Goal: Task Accomplishment & Management: Use online tool/utility

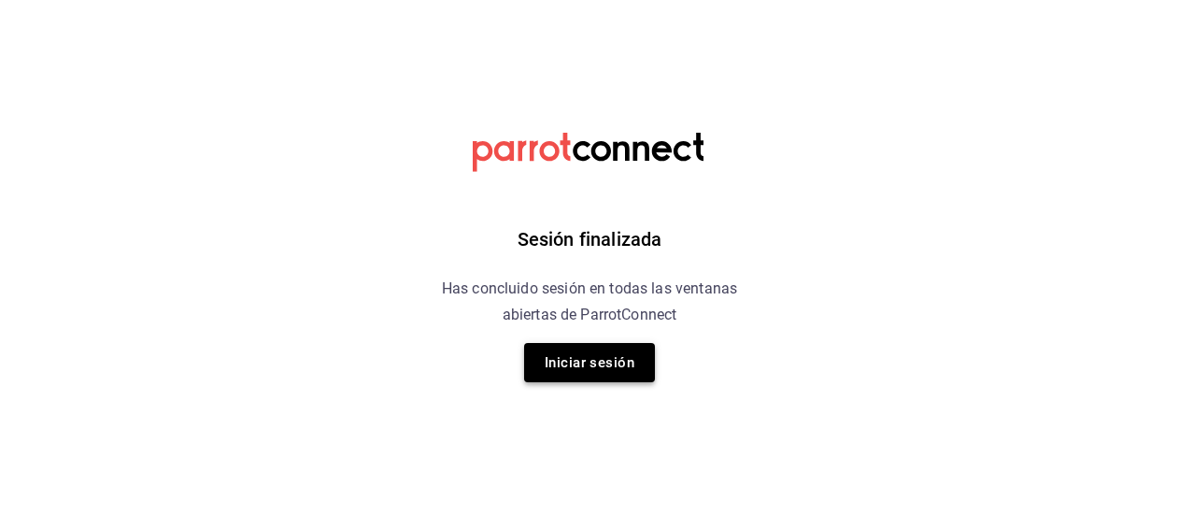
click at [564, 369] on button "Iniciar sesión" at bounding box center [589, 362] width 131 height 39
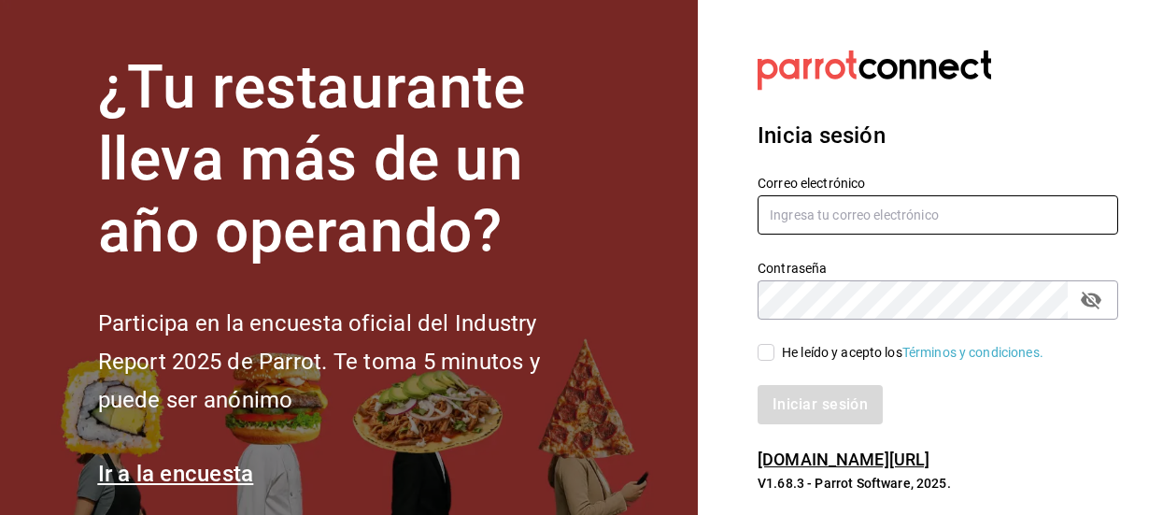
click at [804, 219] on input "text" at bounding box center [938, 214] width 361 height 39
type input "F"
type input "[EMAIL_ADDRESS][DOMAIN_NAME]"
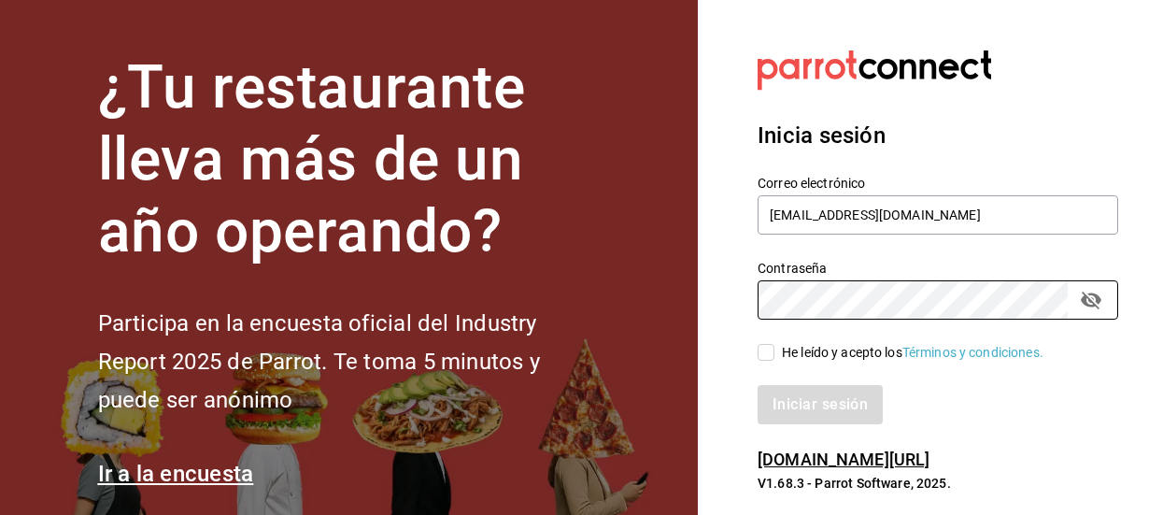
click at [762, 353] on input "He leído y acepto los Términos y condiciones." at bounding box center [766, 352] width 17 height 17
checkbox input "true"
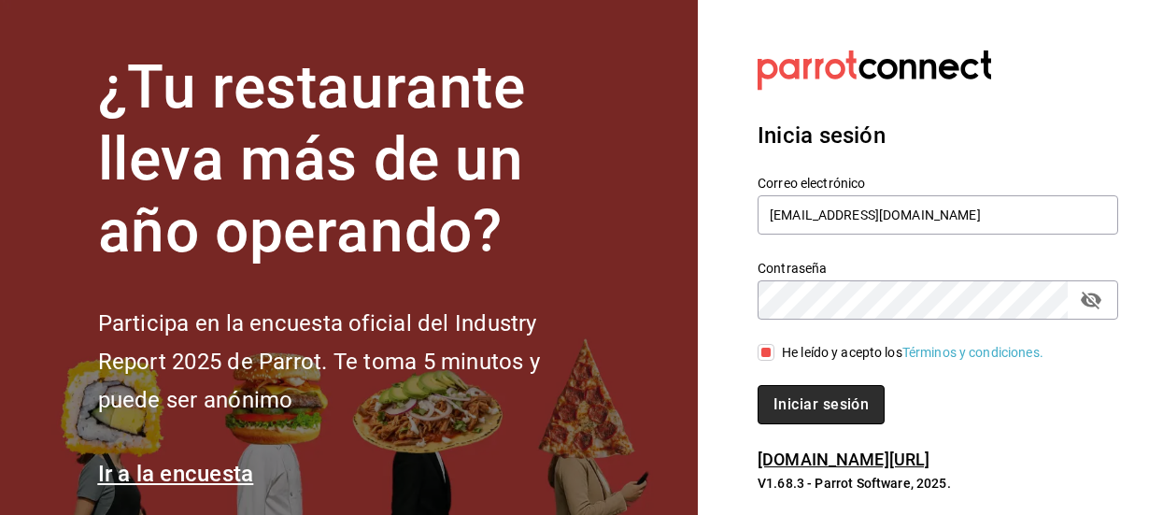
click at [789, 401] on button "Iniciar sesión" at bounding box center [821, 404] width 127 height 39
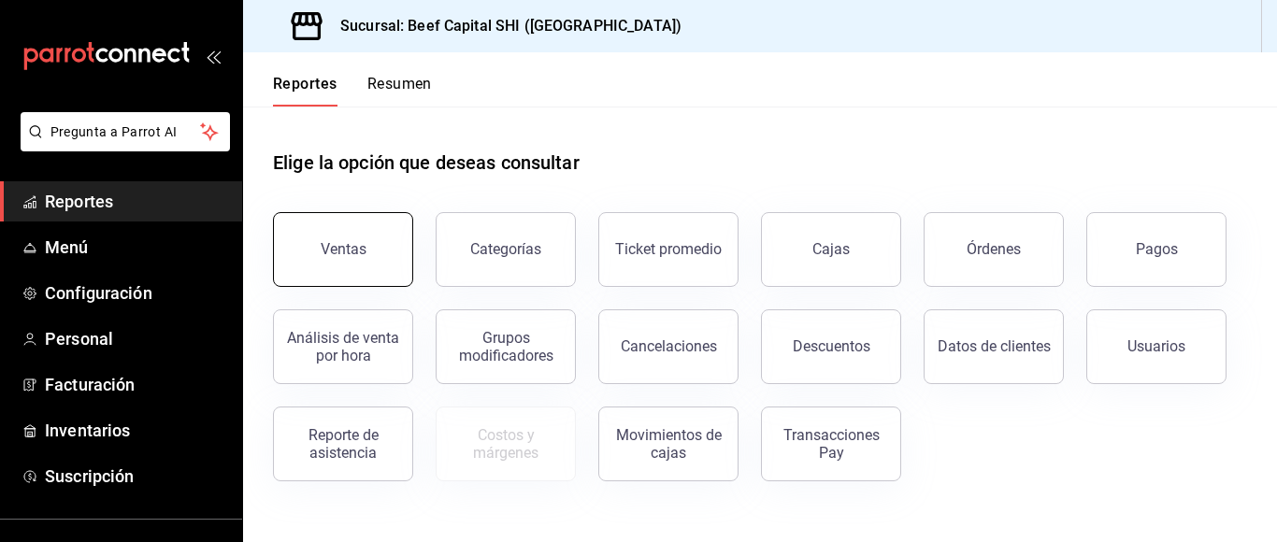
click at [352, 255] on div "Ventas" at bounding box center [344, 249] width 46 height 18
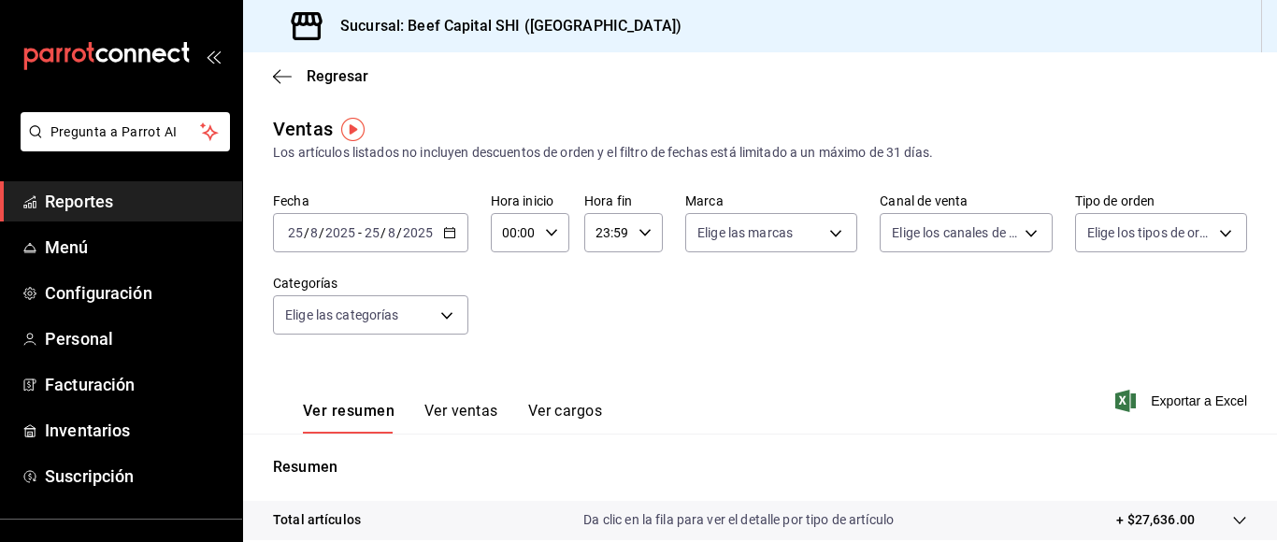
click at [449, 228] on icon "button" at bounding box center [449, 232] width 13 height 13
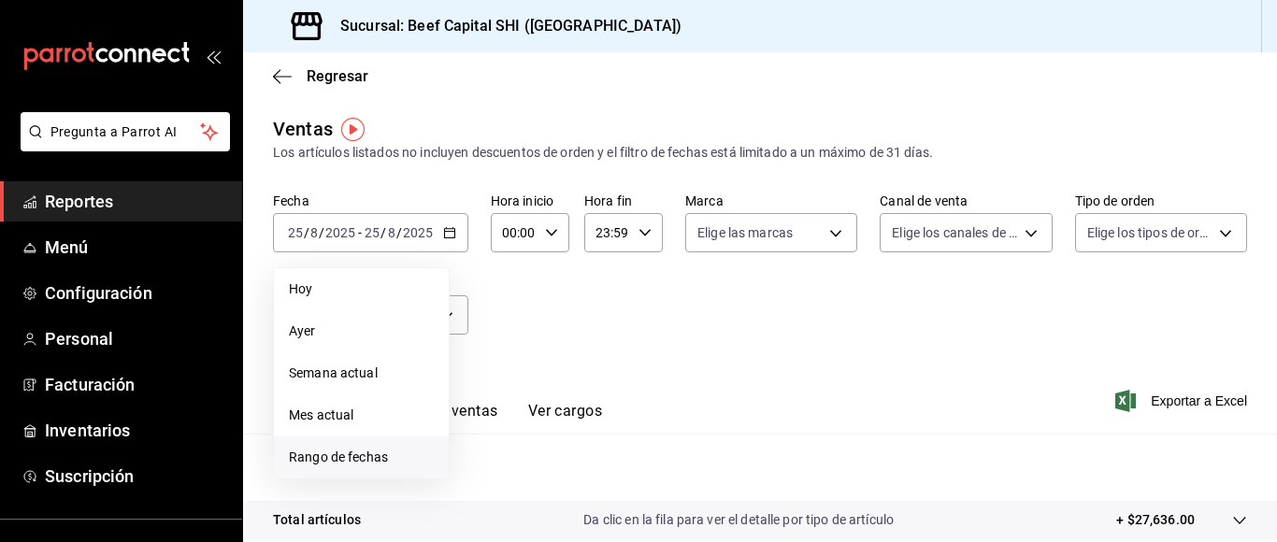
click at [348, 454] on span "Rango de fechas" at bounding box center [361, 458] width 145 height 20
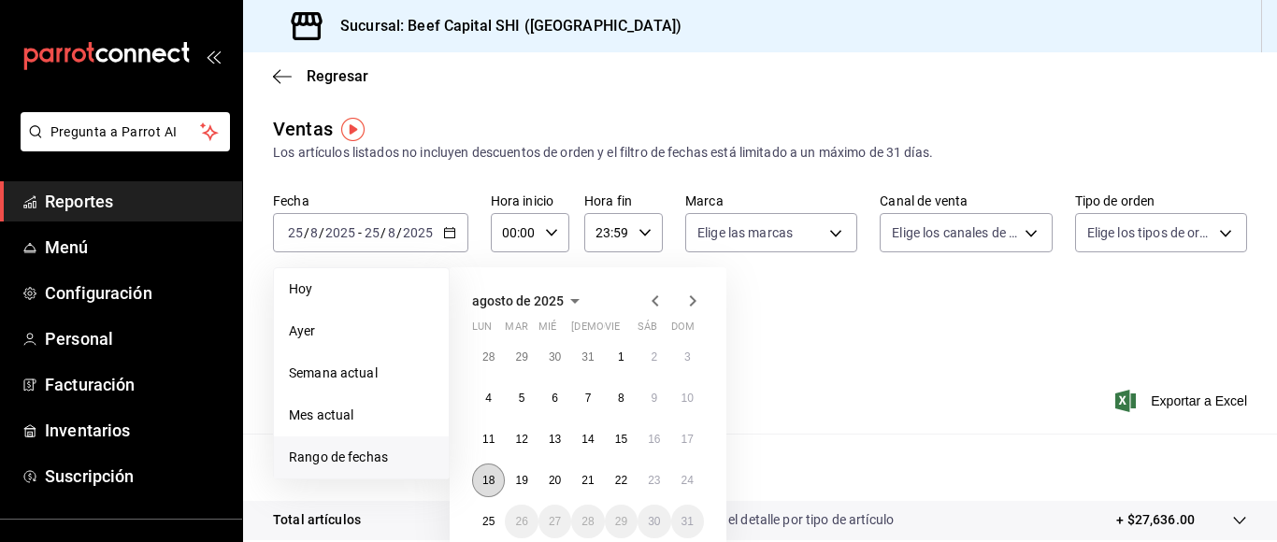
click at [485, 474] on abbr "18" at bounding box center [488, 480] width 12 height 13
click at [692, 478] on abbr "24" at bounding box center [687, 480] width 12 height 13
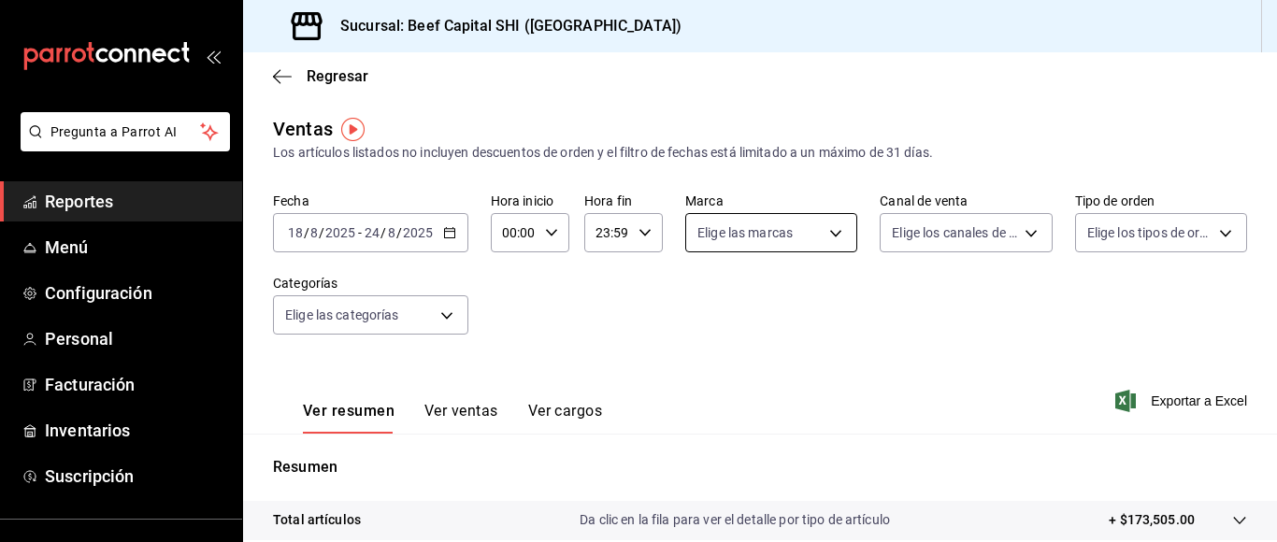
click at [821, 232] on body "Pregunta a Parrot AI Reportes Menú Configuración Personal Facturación Inventari…" at bounding box center [638, 271] width 1277 height 542
click at [701, 308] on input "checkbox" at bounding box center [700, 305] width 17 height 17
checkbox input "true"
type input "605647f7-5ddc-403a-84da-aa3c8a25865f"
checkbox input "true"
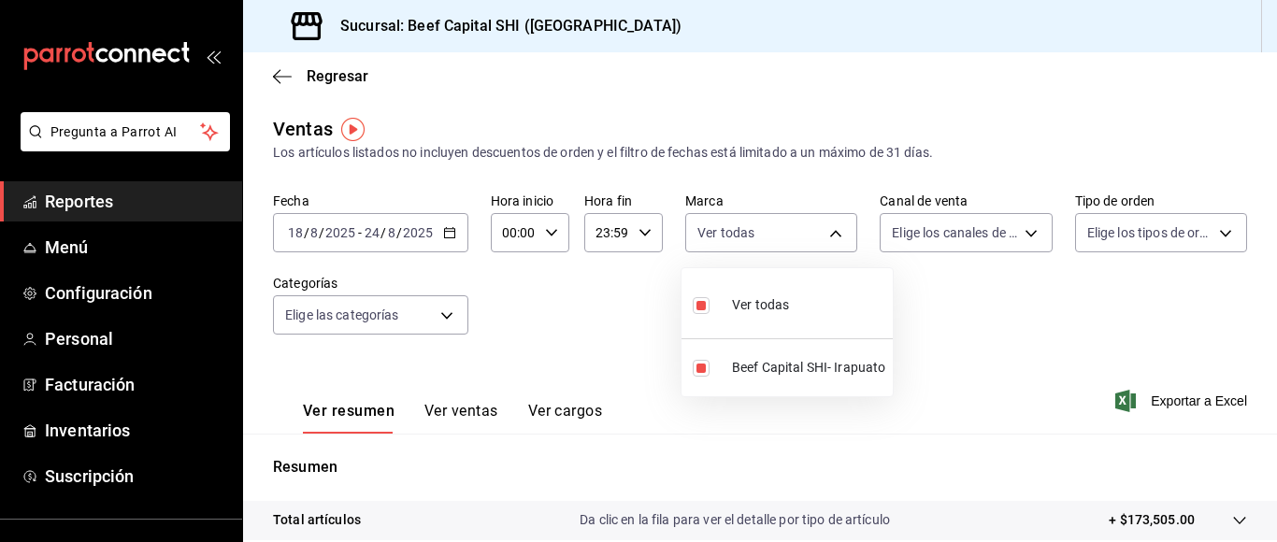
click at [1015, 231] on div at bounding box center [638, 271] width 1277 height 542
click at [1015, 231] on body "Pregunta a Parrot AI Reportes Menú Configuración Personal Facturación Inventari…" at bounding box center [638, 271] width 1277 height 542
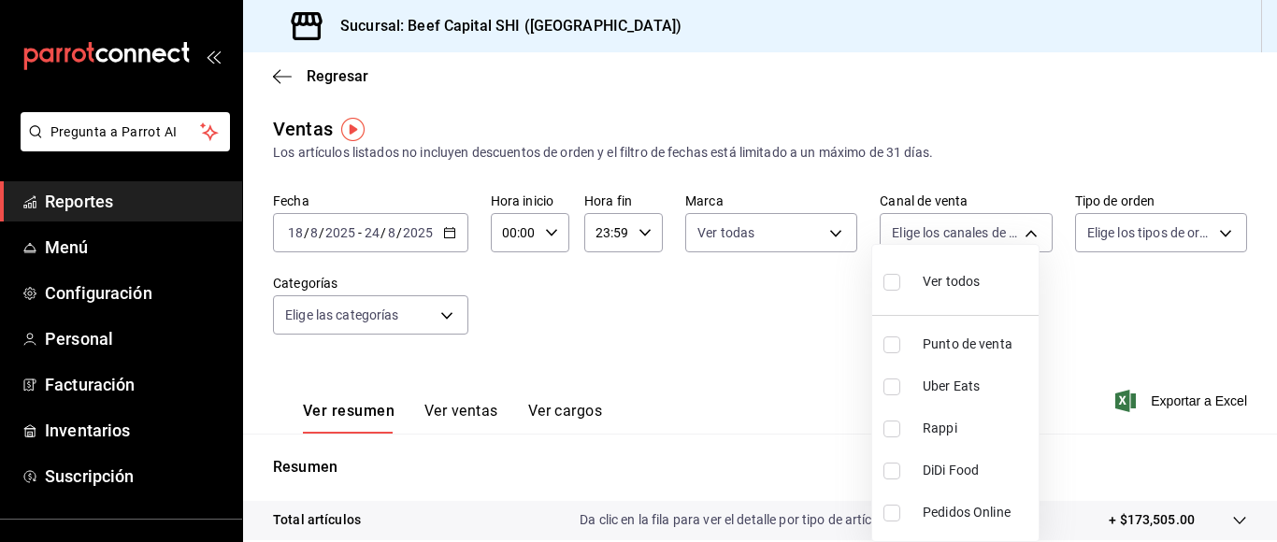
click at [895, 280] on input "checkbox" at bounding box center [891, 282] width 17 height 17
checkbox input "true"
type input "PARROT,UBER_EATS,RAPPI,DIDI_FOOD,ONLINE"
checkbox input "true"
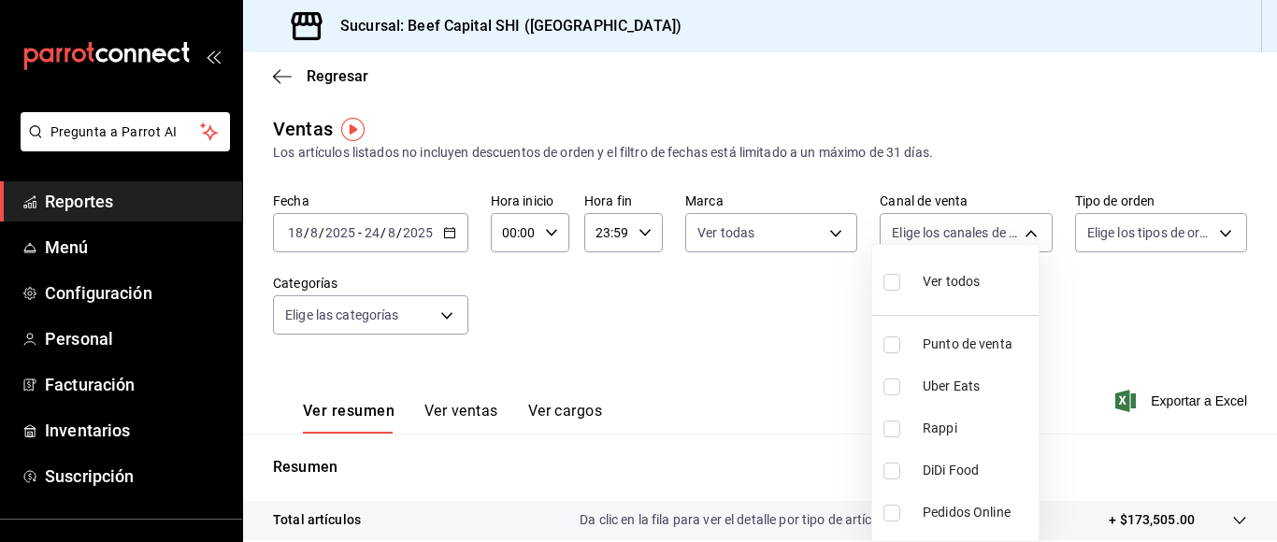
checkbox input "true"
click at [1178, 232] on div at bounding box center [638, 271] width 1277 height 542
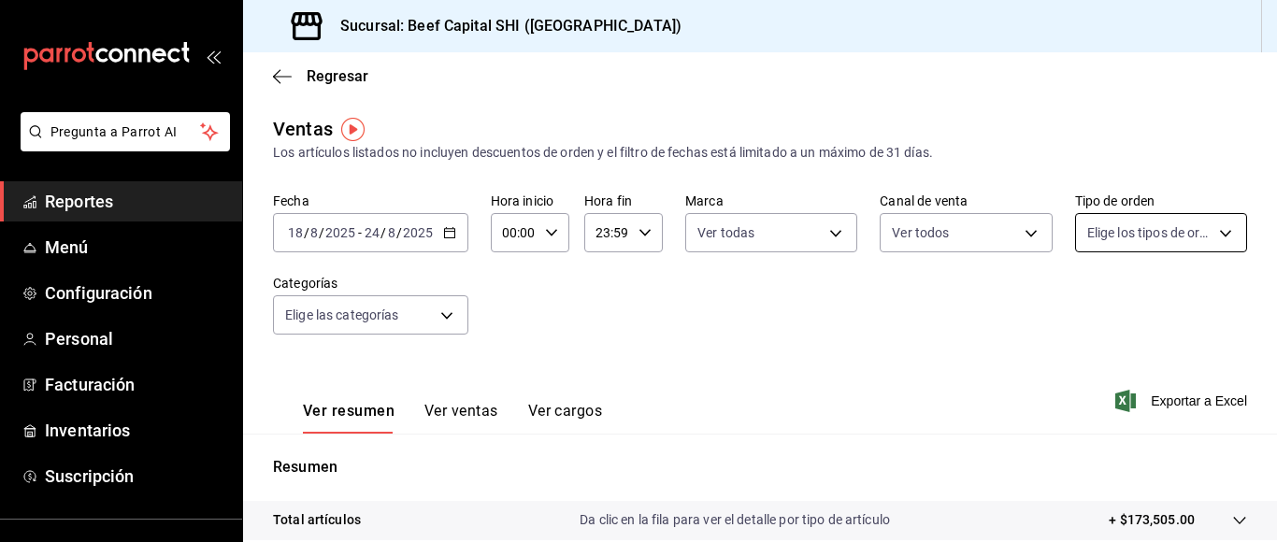
click at [1178, 230] on body "Pregunta a Parrot AI Reportes Menú Configuración Personal Facturación Inventari…" at bounding box center [638, 271] width 1277 height 542
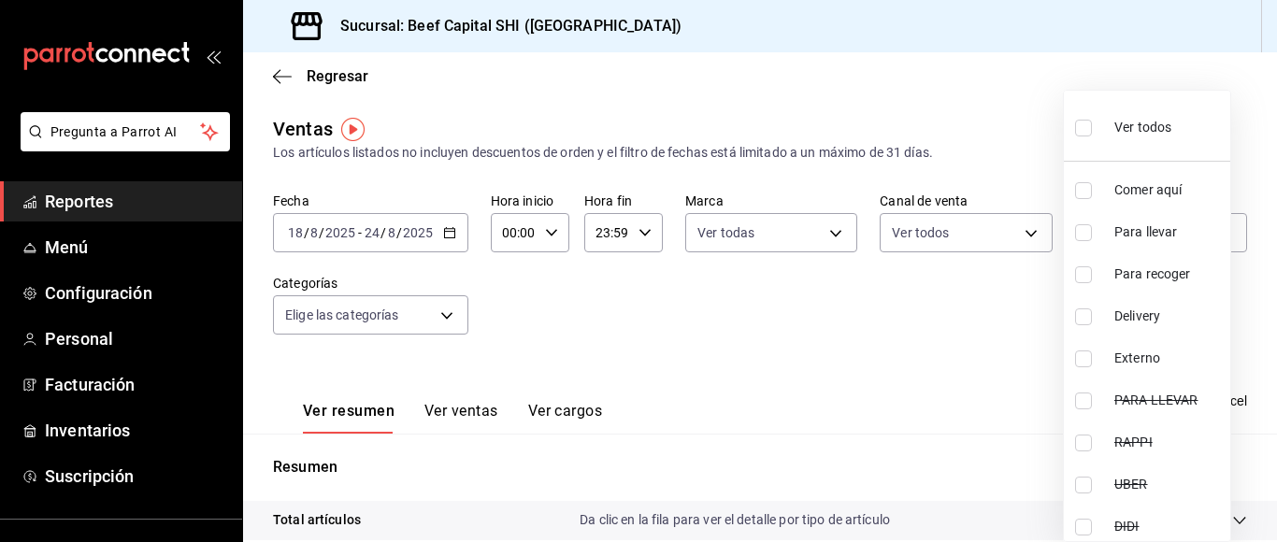
click at [1077, 130] on input "checkbox" at bounding box center [1083, 128] width 17 height 17
click at [1079, 127] on input "checkbox" at bounding box center [1083, 128] width 17 height 17
checkbox input "false"
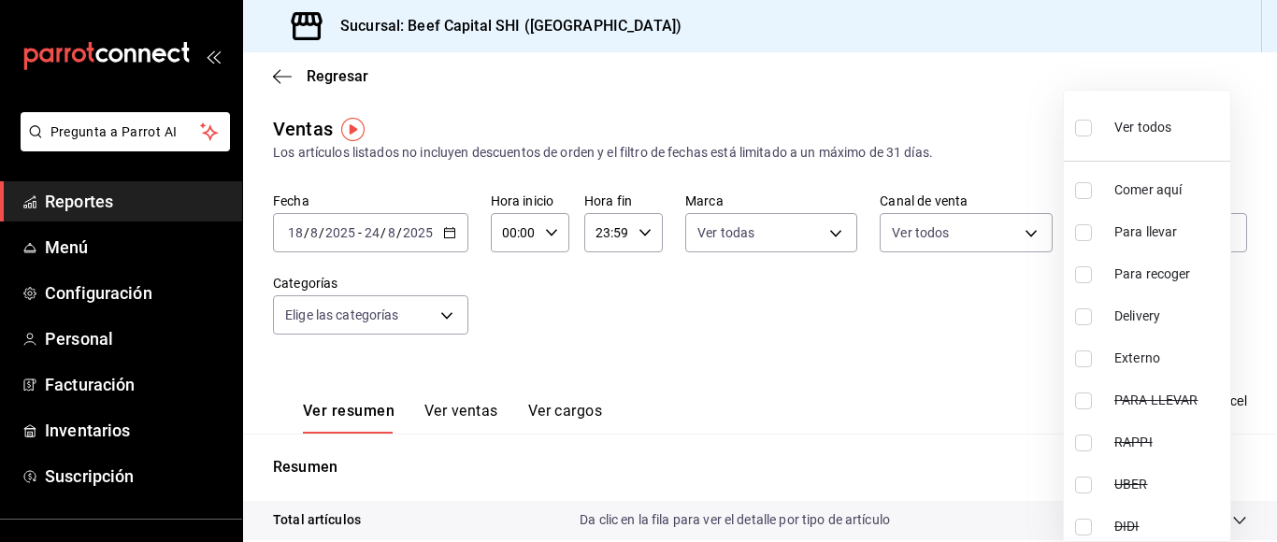
checkbox input "false"
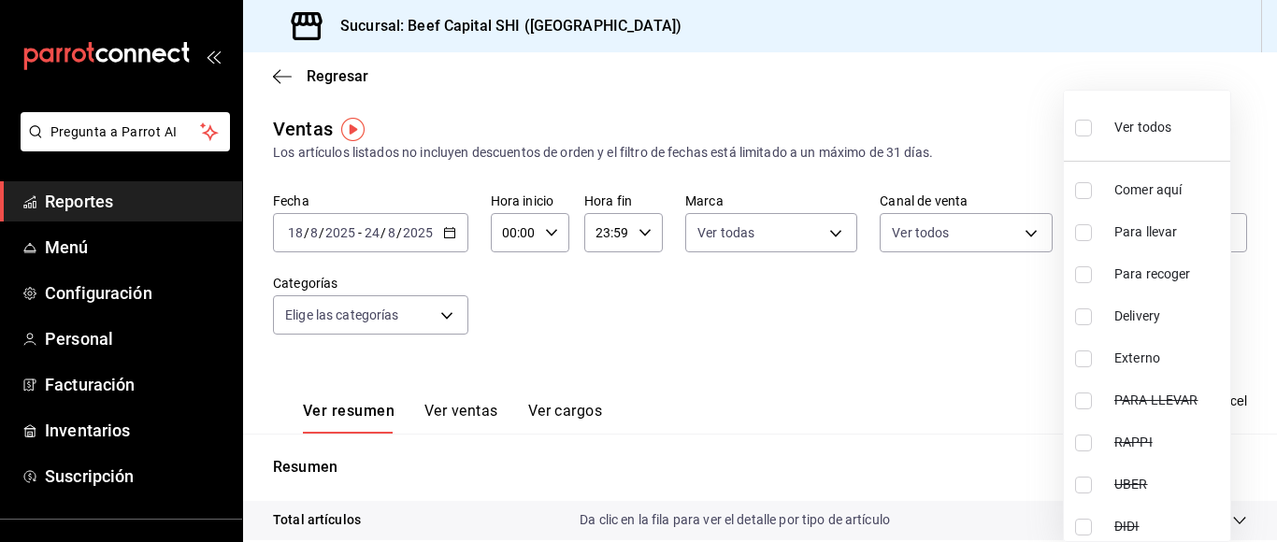
checkbox input "false"
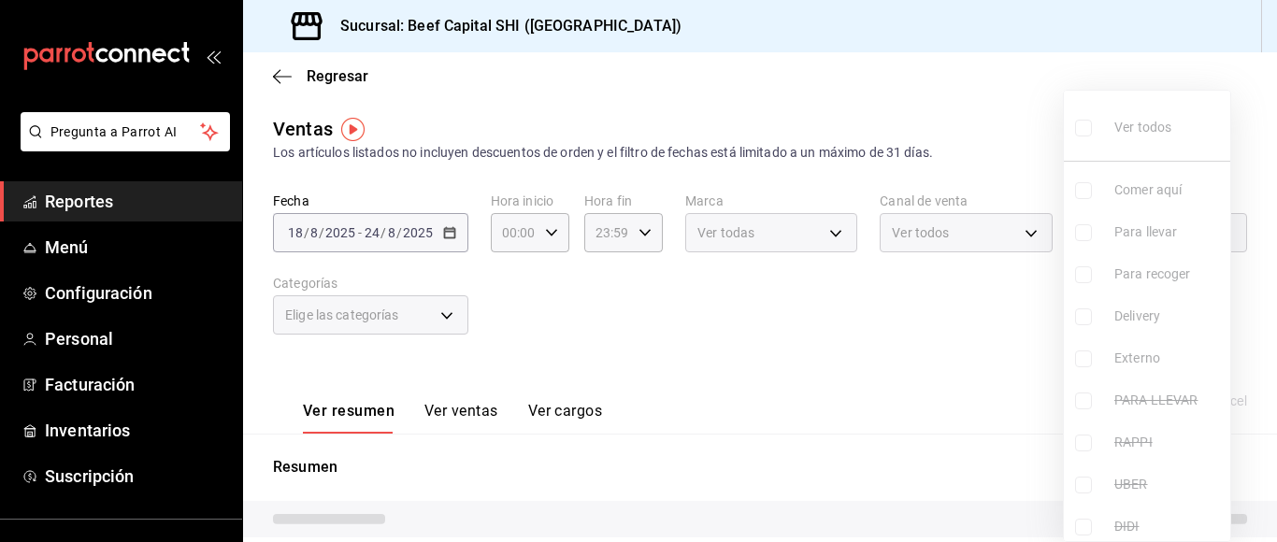
click at [443, 315] on div at bounding box center [638, 271] width 1277 height 542
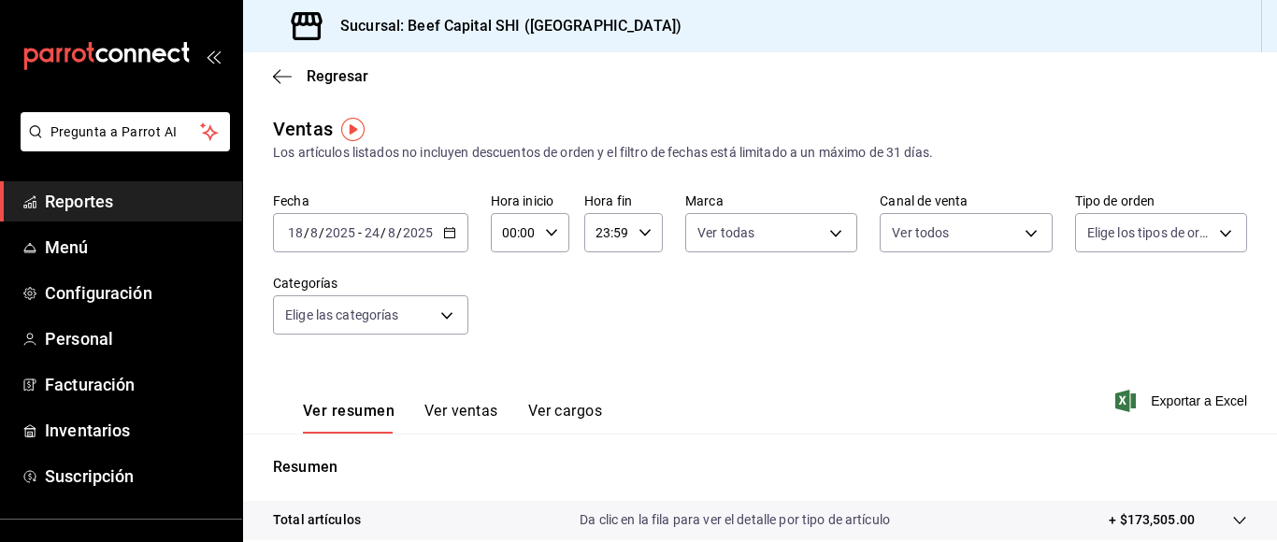
click at [443, 315] on body "Pregunta a Parrot AI Reportes Menú Configuración Personal Facturación Inventari…" at bounding box center [638, 271] width 1277 height 542
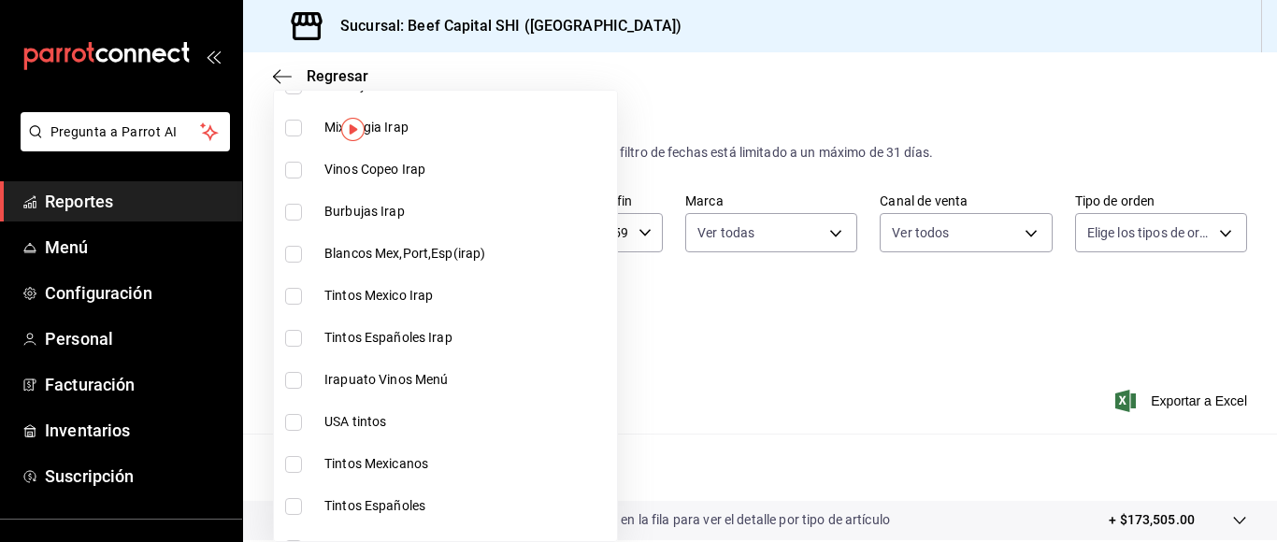
scroll to position [523, 0]
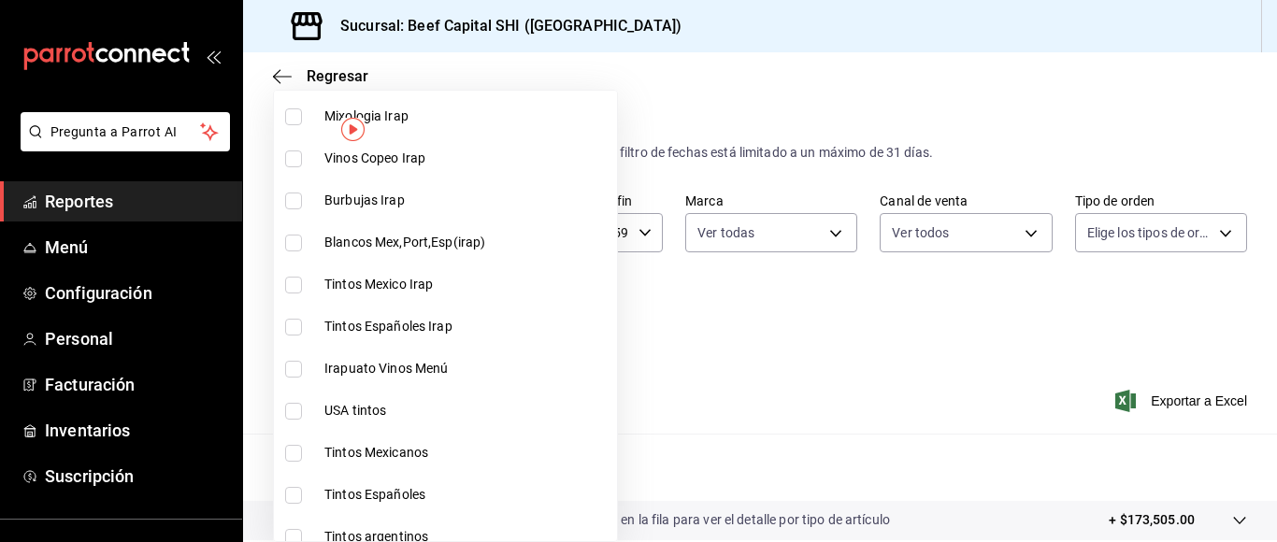
click at [290, 198] on input "checkbox" at bounding box center [293, 201] width 17 height 17
checkbox input "true"
click at [292, 160] on input "checkbox" at bounding box center [293, 158] width 17 height 17
checkbox input "true"
type input "3c7d2ad2-1d43-4c0a-865e-ca5f70957830,b9d03865-b415-493f-a2ea-e4353c441588"
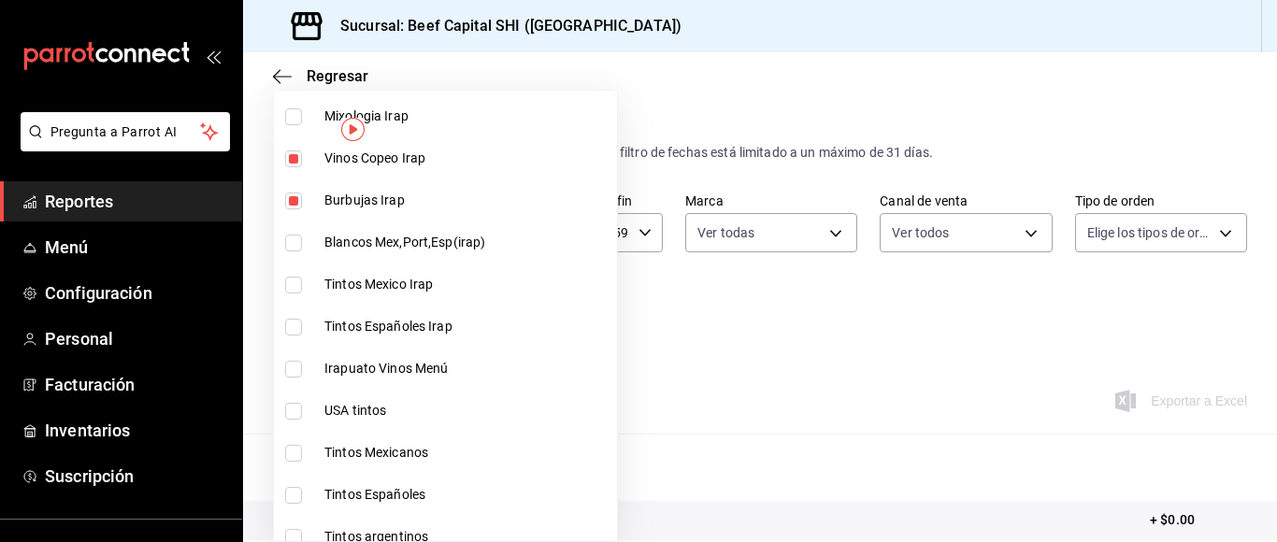
click at [291, 245] on input "checkbox" at bounding box center [293, 243] width 17 height 17
checkbox input "true"
type input "3c7d2ad2-1d43-4c0a-865e-ca5f70957830,b9d03865-b415-493f-a2ea-e4353c441588,f23f0…"
drag, startPoint x: 286, startPoint y: 282, endPoint x: 321, endPoint y: 352, distance: 78.6
click at [286, 281] on input "checkbox" at bounding box center [293, 285] width 17 height 17
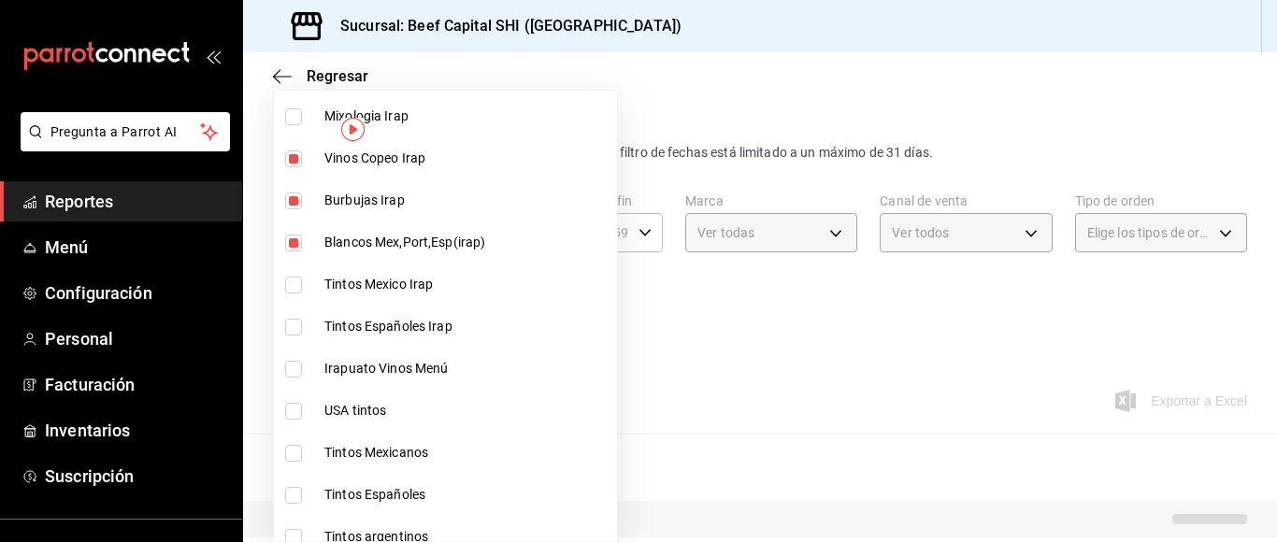
checkbox input "true"
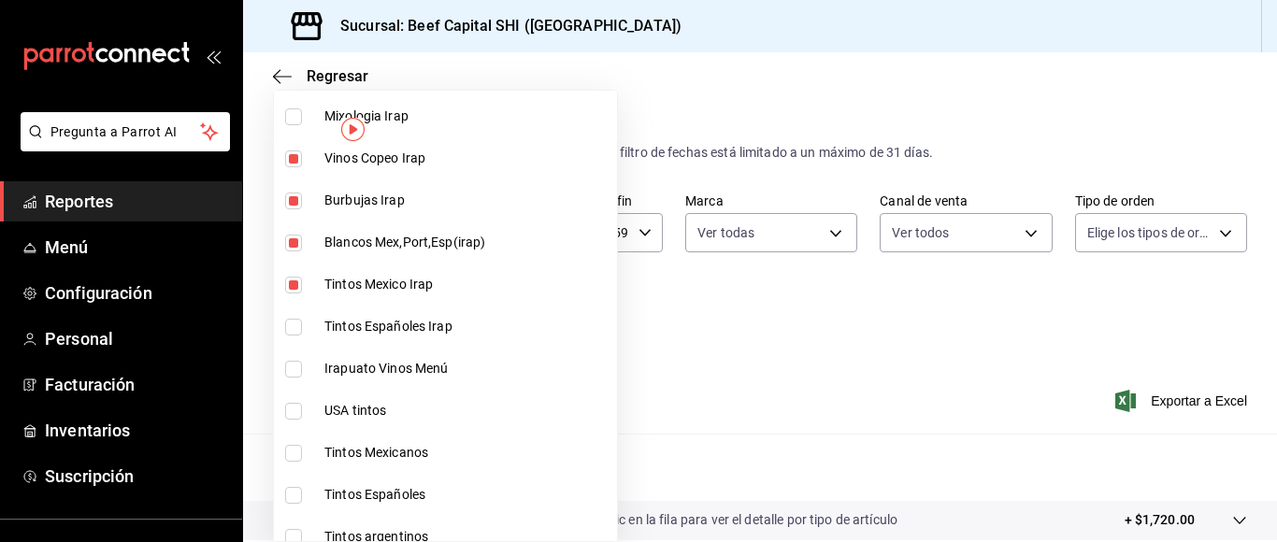
type input "3c7d2ad2-1d43-4c0a-865e-ca5f70957830,b9d03865-b415-493f-a2ea-e4353c441588,f23f0…"
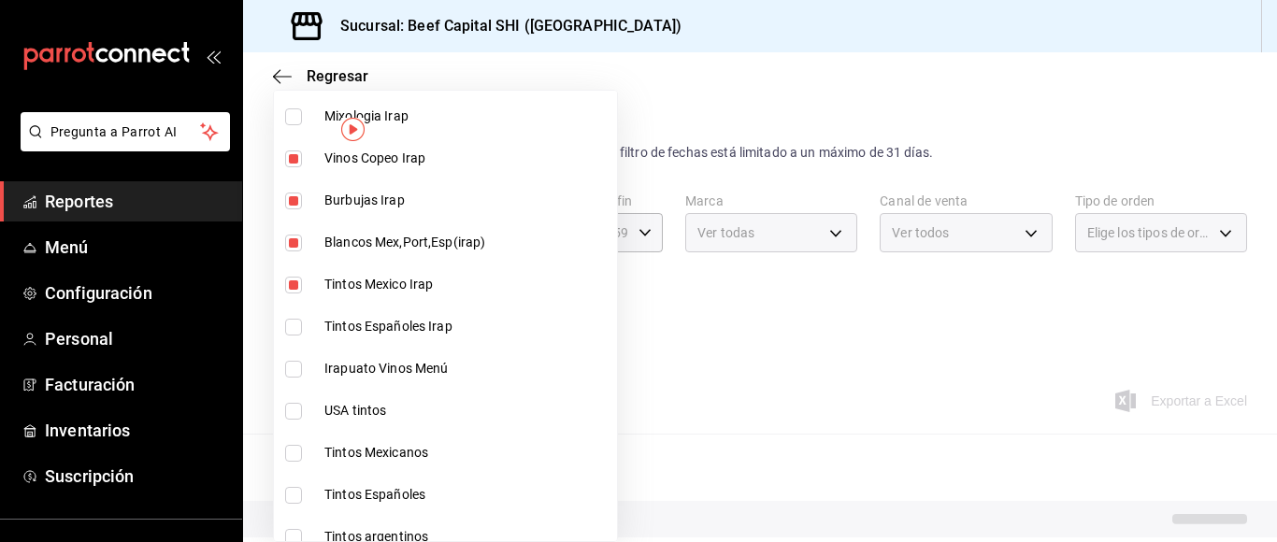
click at [291, 325] on input "checkbox" at bounding box center [293, 327] width 17 height 17
checkbox input "true"
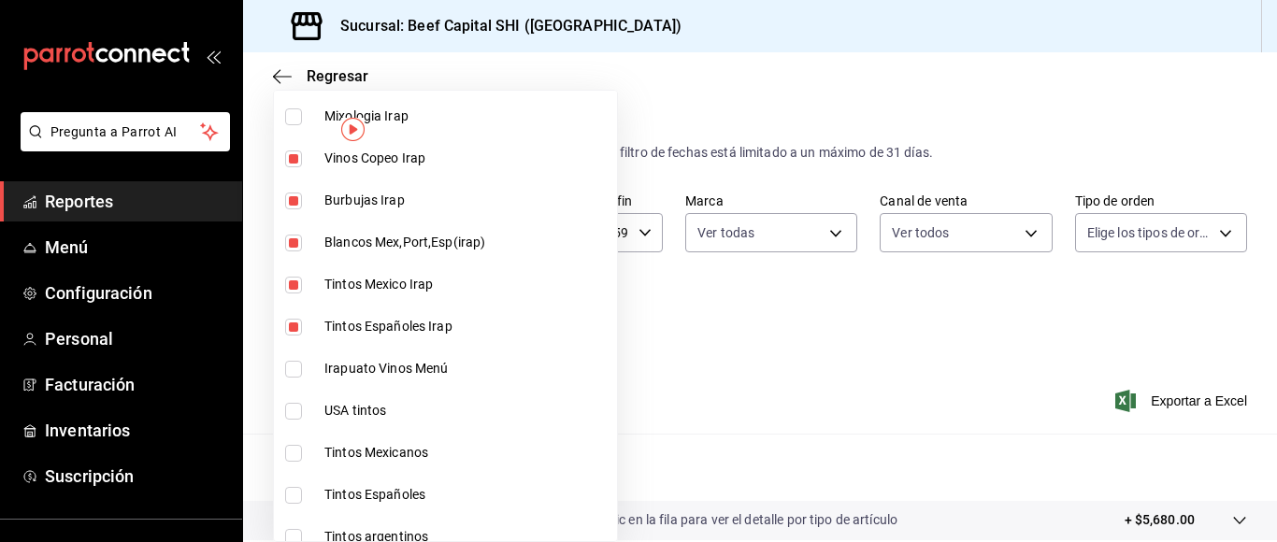
type input "3c7d2ad2-1d43-4c0a-865e-ca5f70957830,b9d03865-b415-493f-a2ea-e4353c441588,f23f0…"
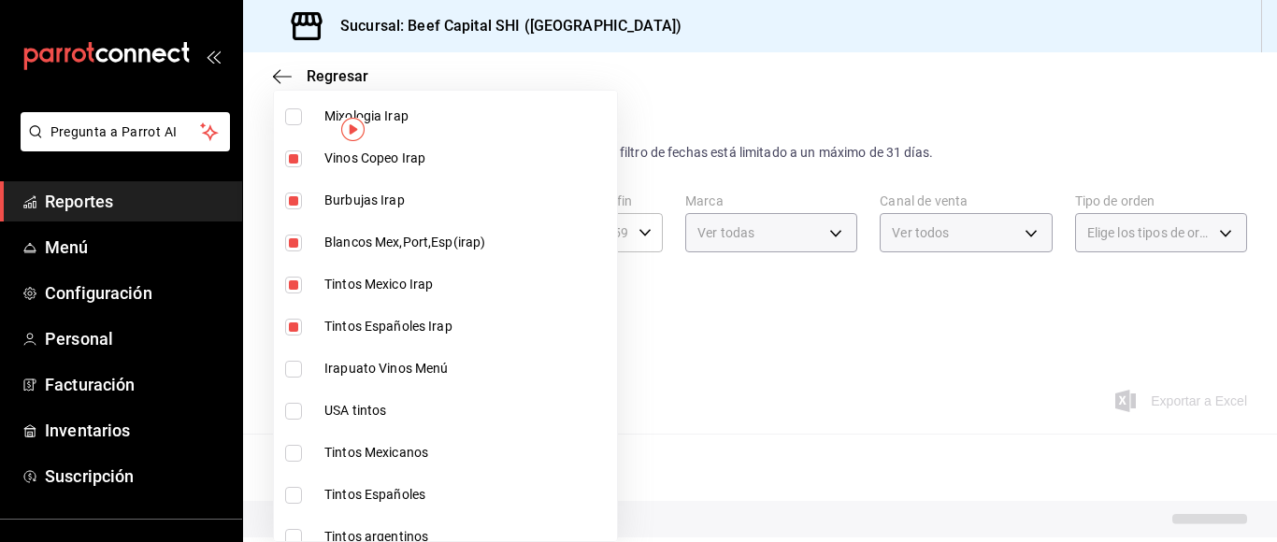
click at [288, 367] on input "checkbox" at bounding box center [293, 369] width 17 height 17
checkbox input "true"
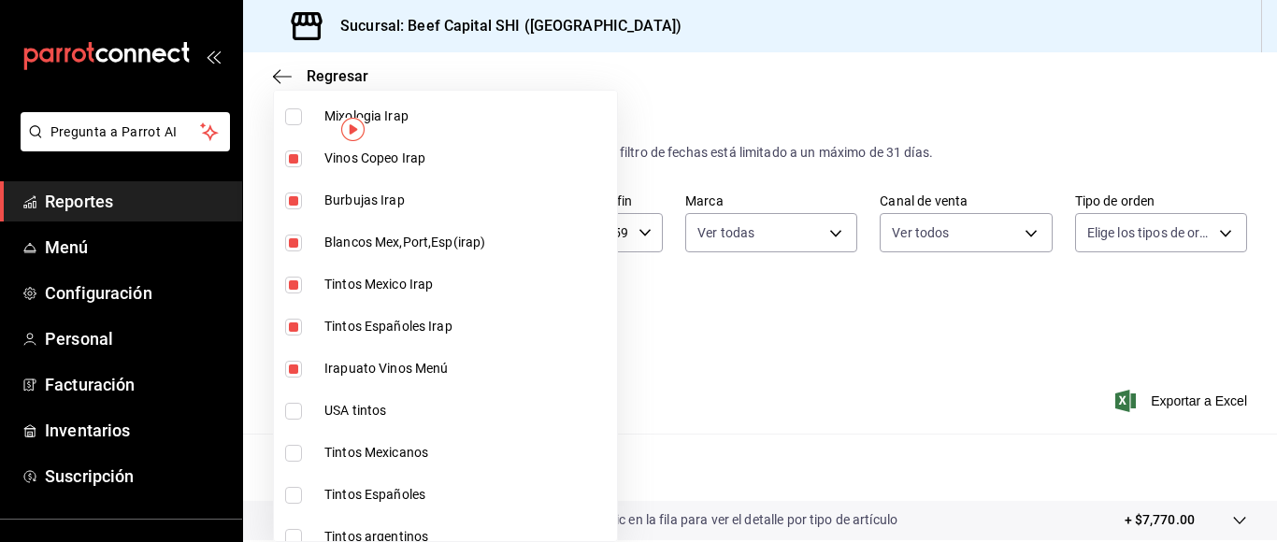
type input "3c7d2ad2-1d43-4c0a-865e-ca5f70957830,b9d03865-b415-493f-a2ea-e4353c441588,f23f0…"
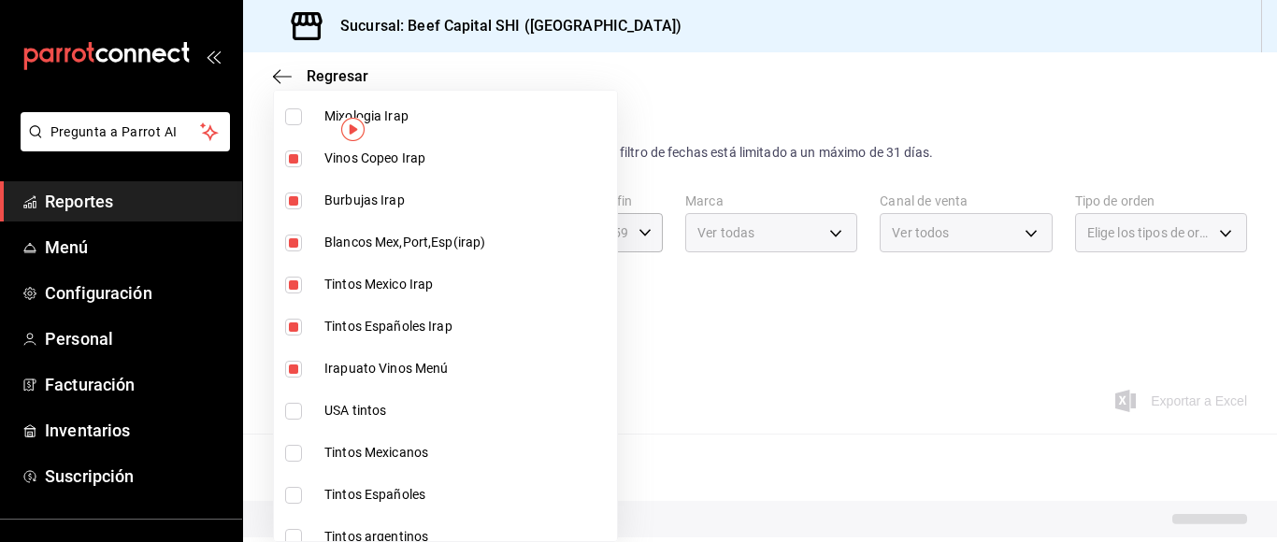
click at [285, 416] on input "checkbox" at bounding box center [293, 411] width 17 height 17
checkbox input "true"
type input "3c7d2ad2-1d43-4c0a-865e-ca5f70957830,b9d03865-b415-493f-a2ea-e4353c441588,f23f0…"
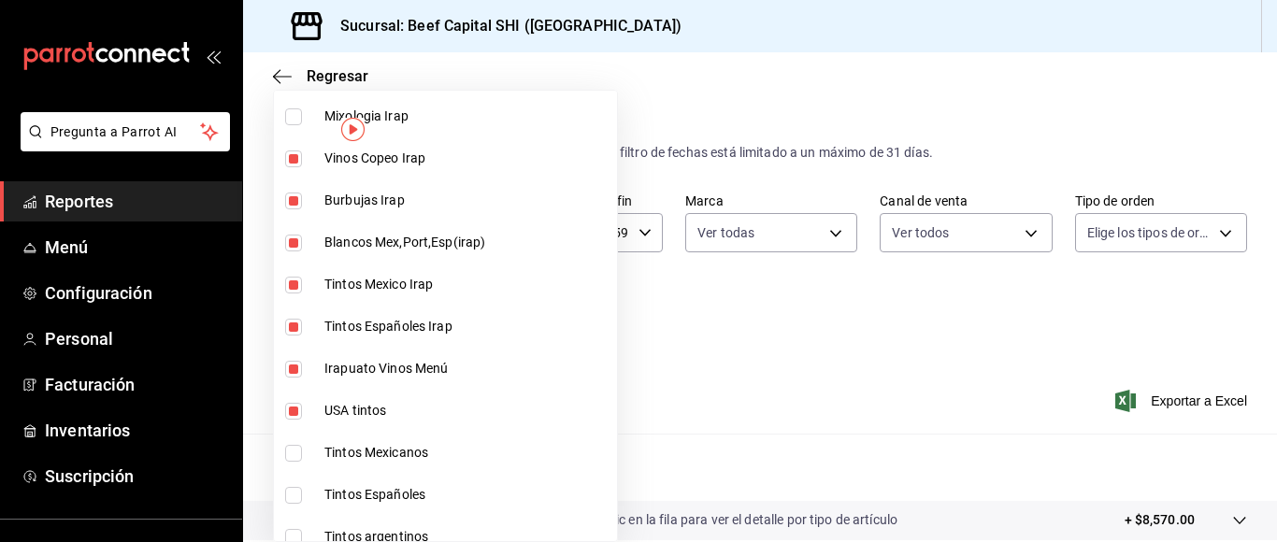
click at [292, 447] on input "checkbox" at bounding box center [293, 453] width 17 height 17
checkbox input "true"
click at [292, 493] on input "checkbox" at bounding box center [293, 495] width 17 height 17
checkbox input "true"
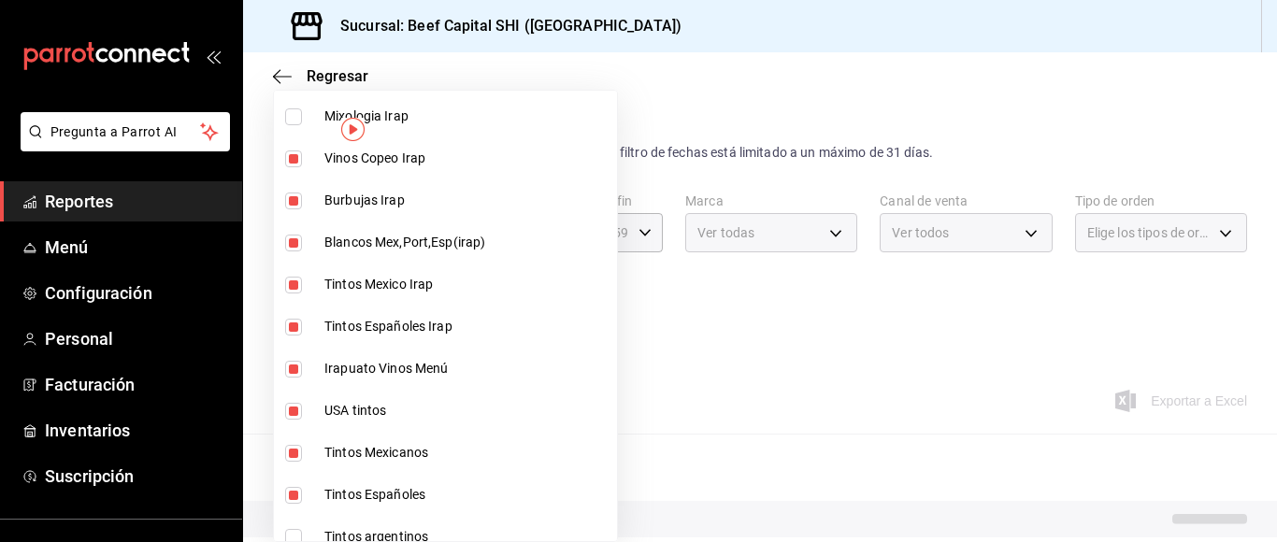
type input "3c7d2ad2-1d43-4c0a-865e-ca5f70957830,b9d03865-b415-493f-a2ea-e4353c441588,f23f0…"
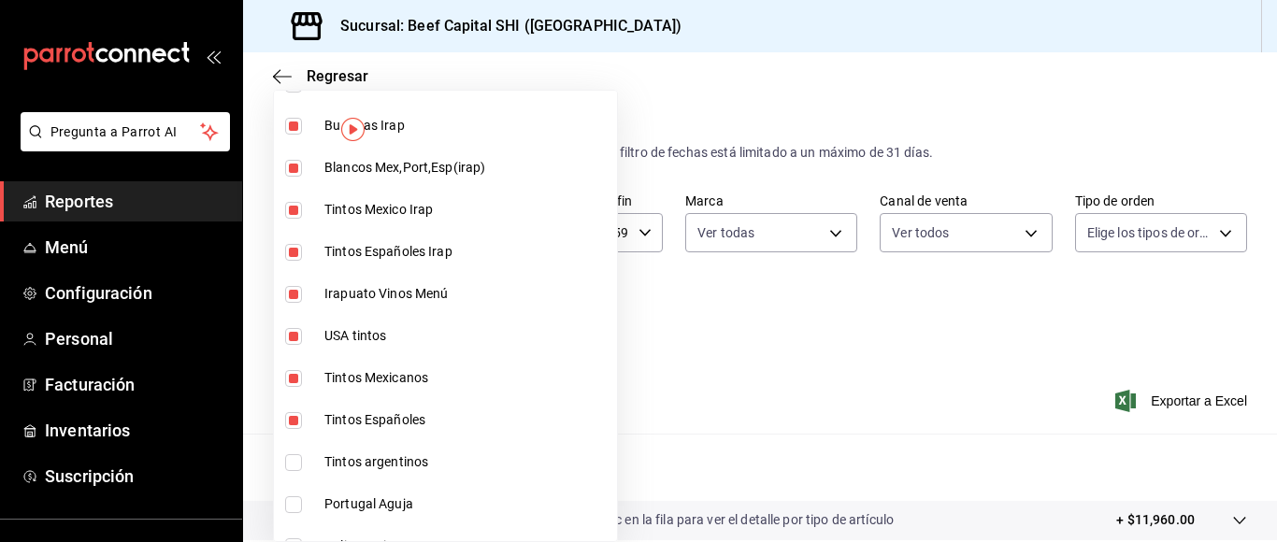
click at [293, 457] on input "checkbox" at bounding box center [293, 462] width 17 height 17
checkbox input "true"
type input "3c7d2ad2-1d43-4c0a-865e-ca5f70957830,b9d03865-b415-493f-a2ea-e4353c441588,f23f0…"
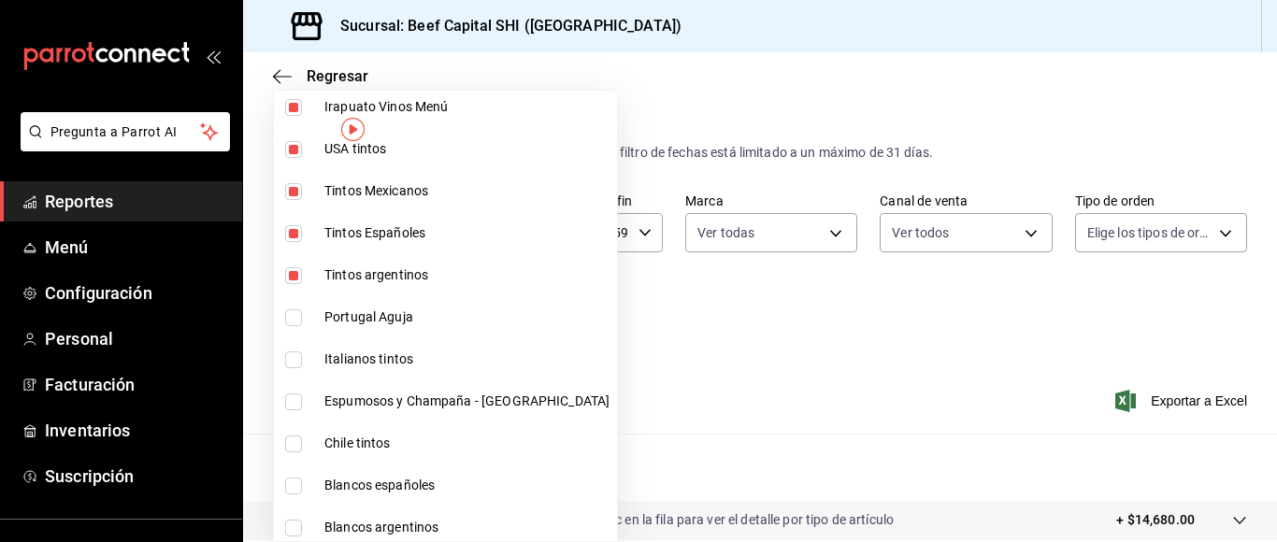
scroll to position [822, 0]
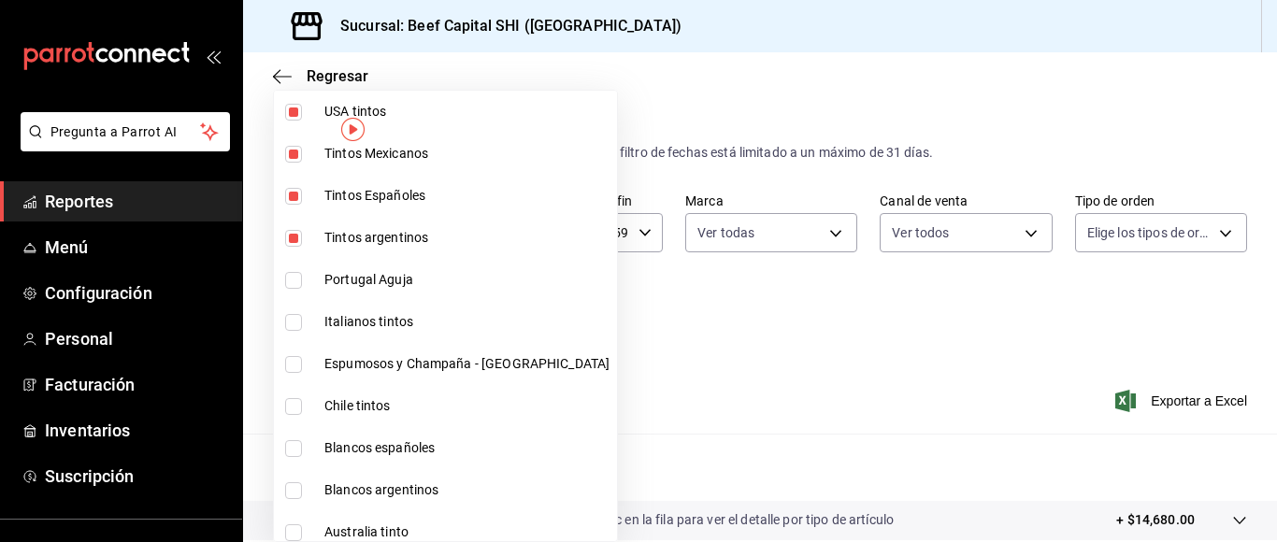
click at [291, 282] on input "checkbox" at bounding box center [293, 280] width 17 height 17
checkbox input "true"
click at [291, 322] on input "checkbox" at bounding box center [293, 322] width 17 height 17
checkbox input "true"
click at [291, 363] on input "checkbox" at bounding box center [293, 364] width 17 height 17
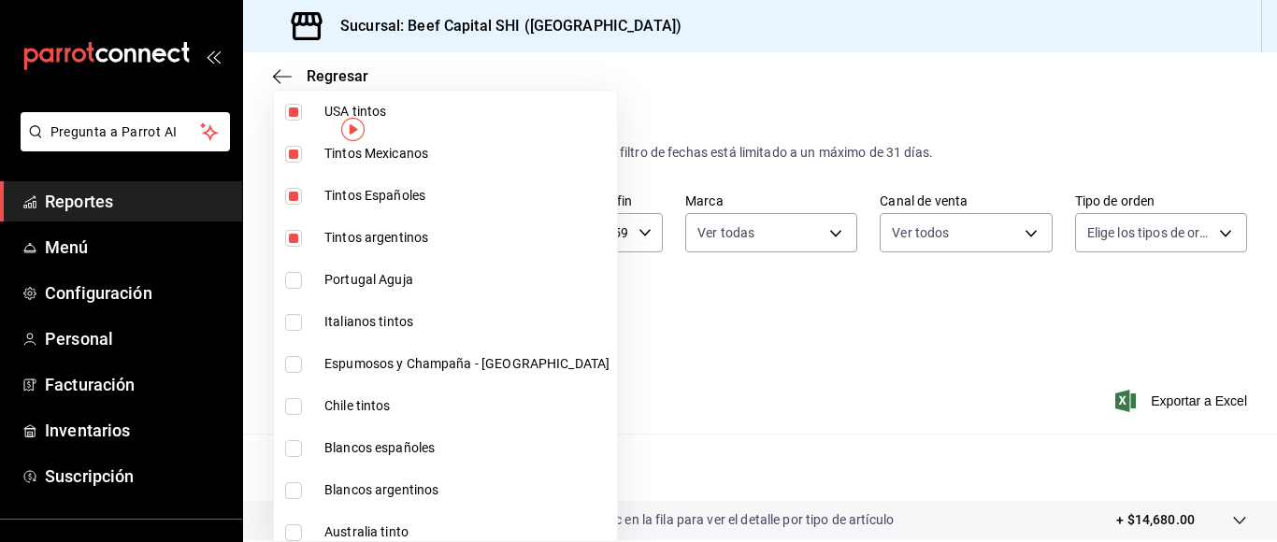
checkbox input "true"
click at [293, 407] on input "checkbox" at bounding box center [293, 406] width 17 height 17
checkbox input "true"
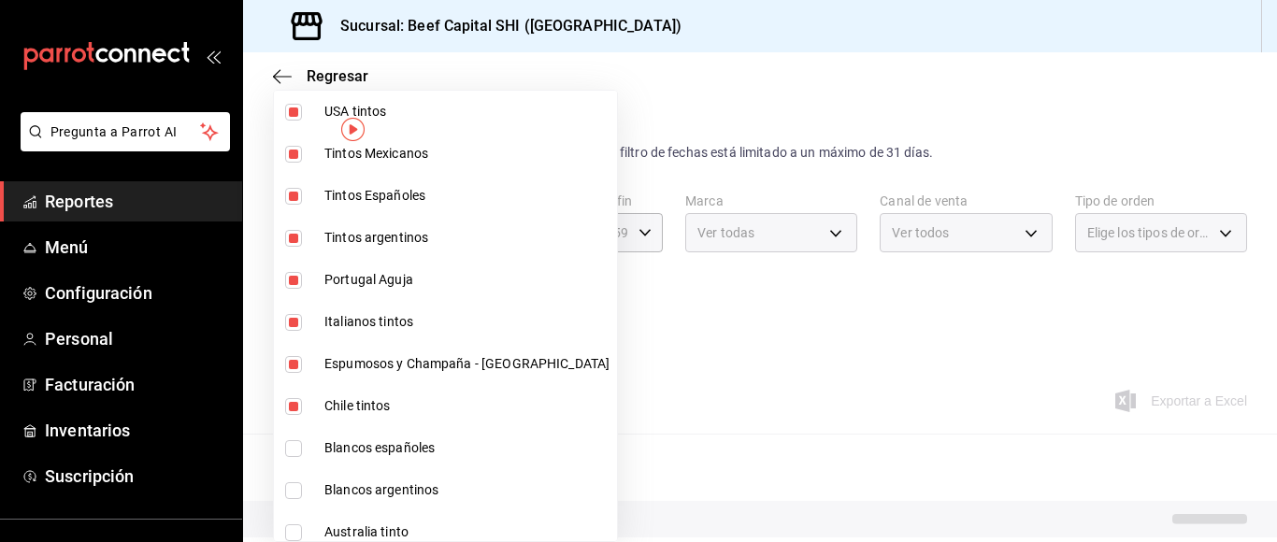
type input "3c7d2ad2-1d43-4c0a-865e-ca5f70957830,b9d03865-b415-493f-a2ea-e4353c441588,f23f0…"
click at [291, 451] on input "checkbox" at bounding box center [293, 448] width 17 height 17
checkbox input "true"
click at [290, 492] on input "checkbox" at bounding box center [293, 490] width 17 height 17
checkbox input "true"
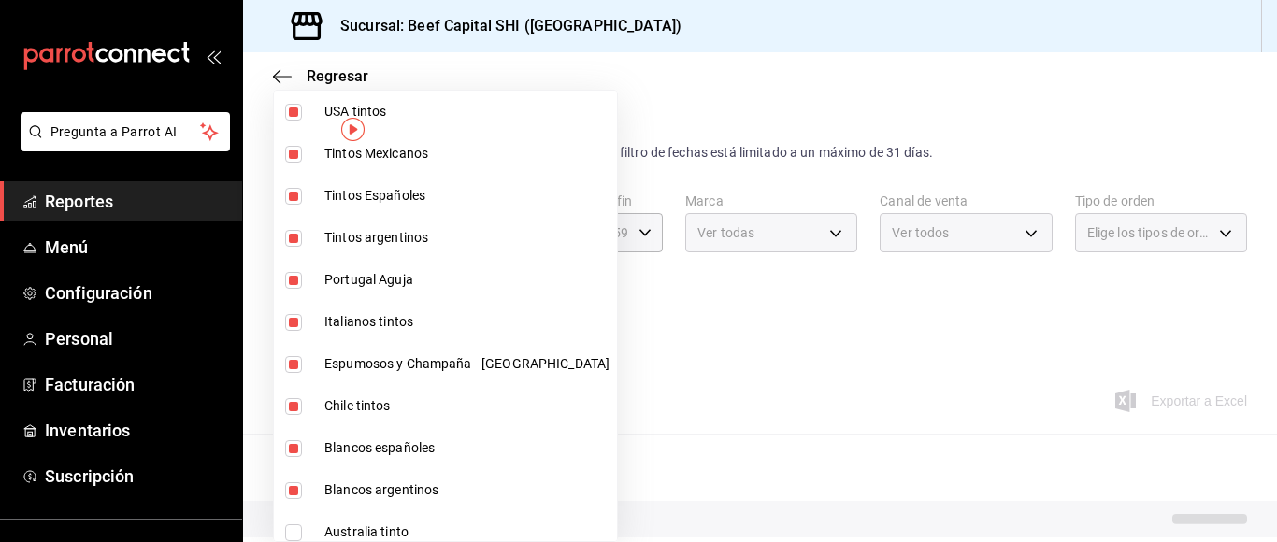
type input "3c7d2ad2-1d43-4c0a-865e-ca5f70957830,b9d03865-b415-493f-a2ea-e4353c441588,f23f0…"
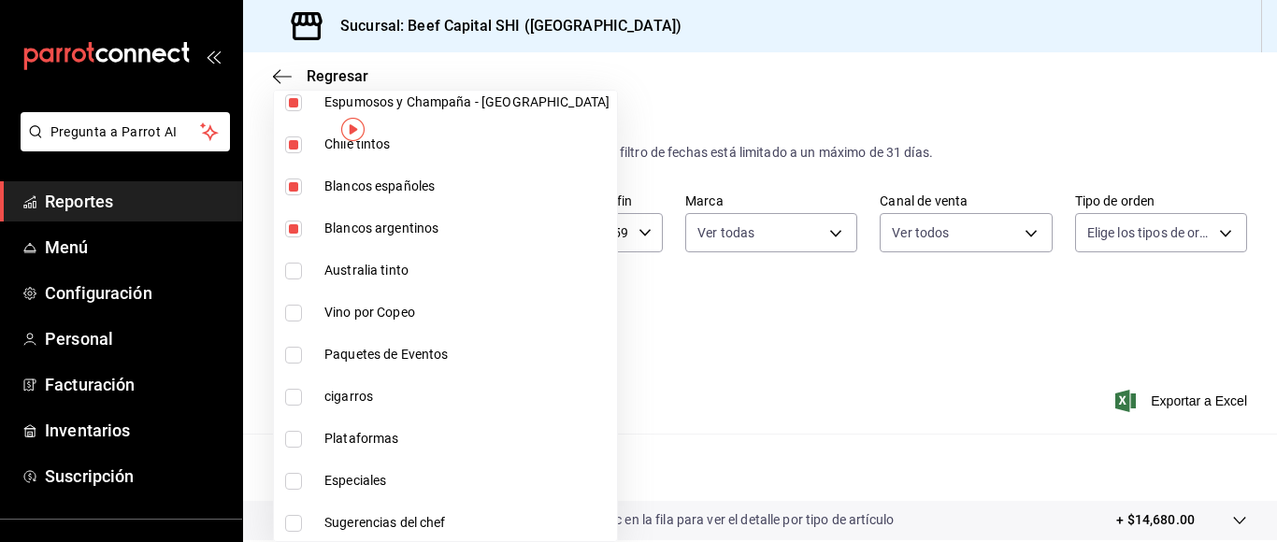
scroll to position [1121, 0]
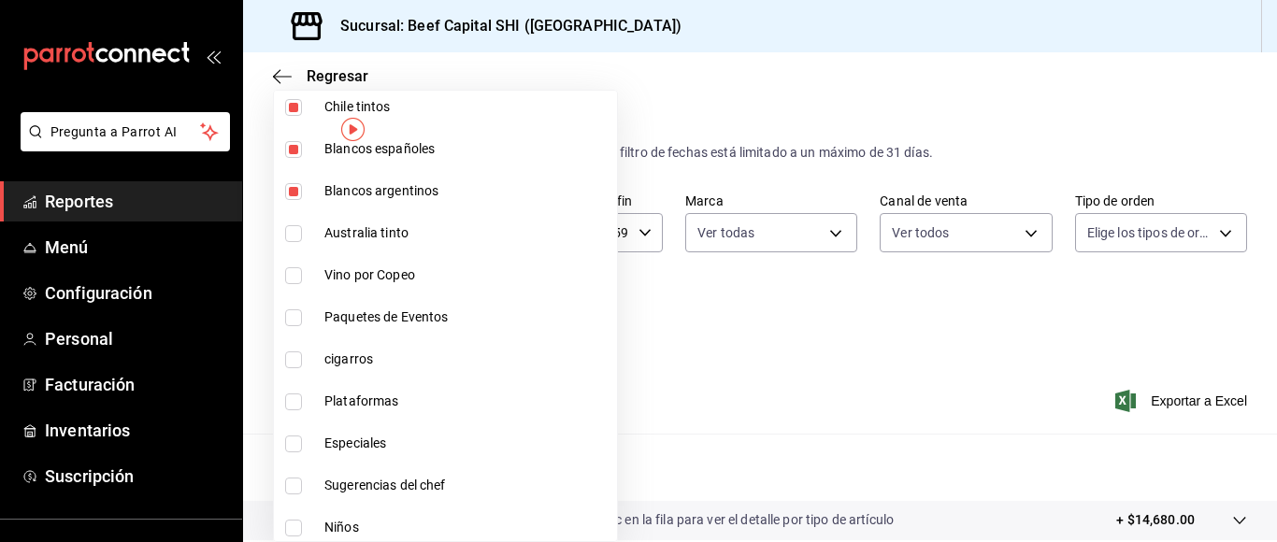
click at [292, 231] on input "checkbox" at bounding box center [293, 233] width 17 height 17
checkbox input "true"
click at [290, 277] on input "checkbox" at bounding box center [293, 275] width 17 height 17
checkbox input "true"
type input "3c7d2ad2-1d43-4c0a-865e-ca5f70957830,b9d03865-b415-493f-a2ea-e4353c441588,f23f0…"
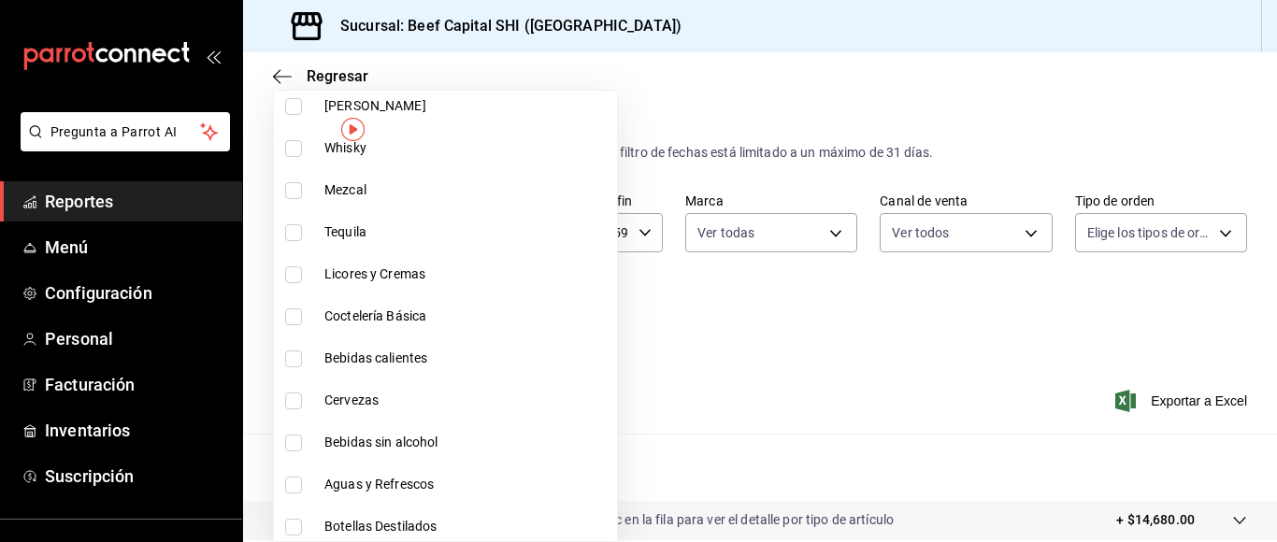
scroll to position [2348, 0]
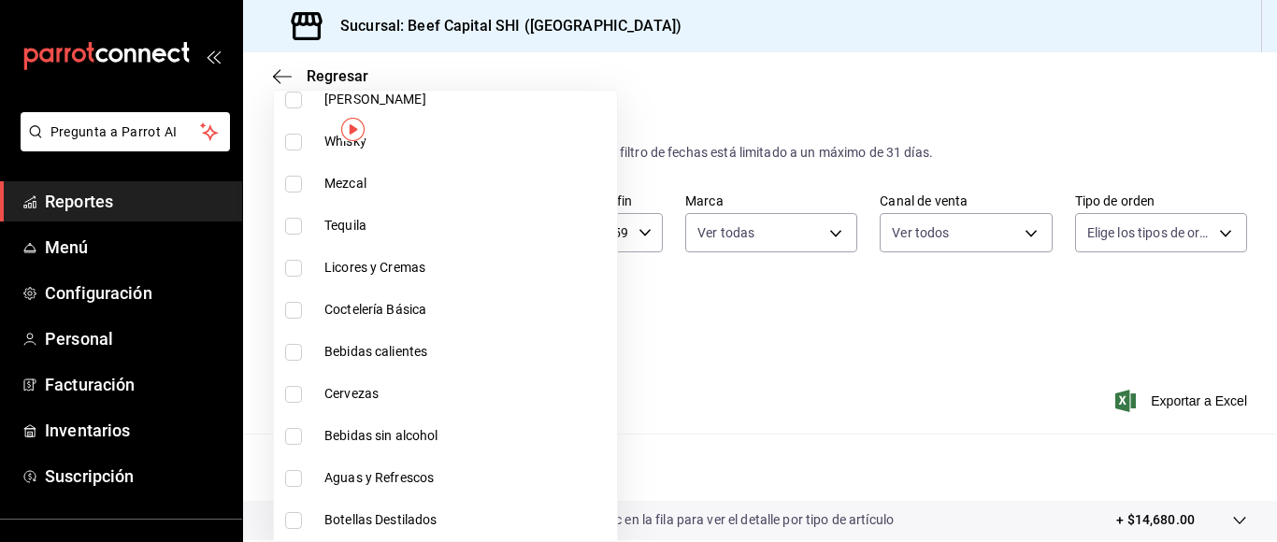
drag, startPoint x: 708, startPoint y: 372, endPoint x: 577, endPoint y: 437, distance: 147.1
click at [710, 372] on div at bounding box center [638, 271] width 1277 height 542
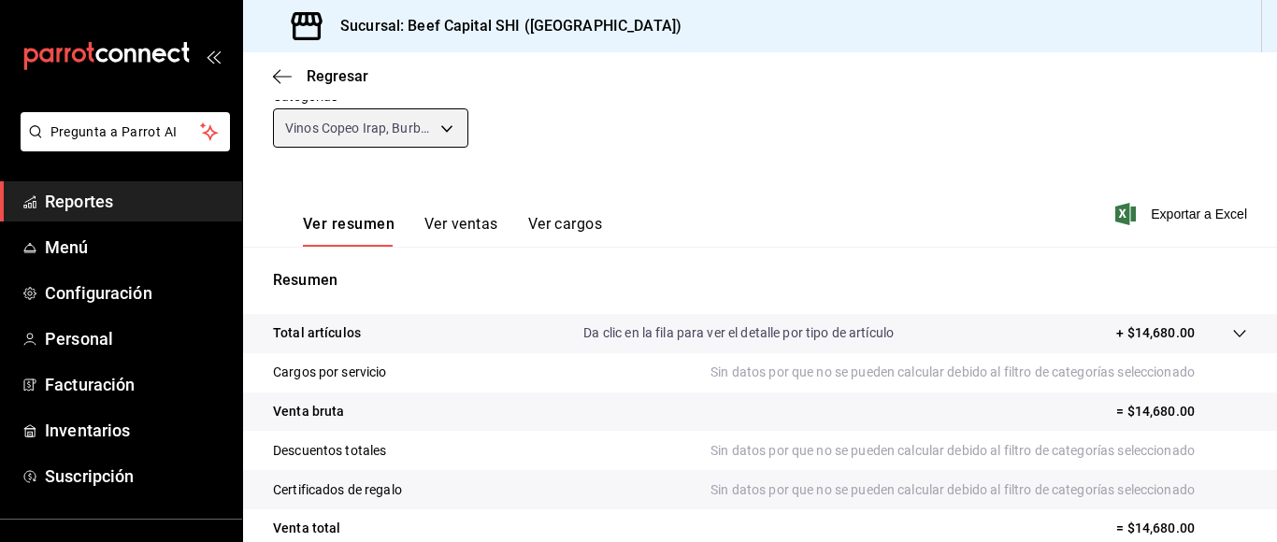
scroll to position [280, 0]
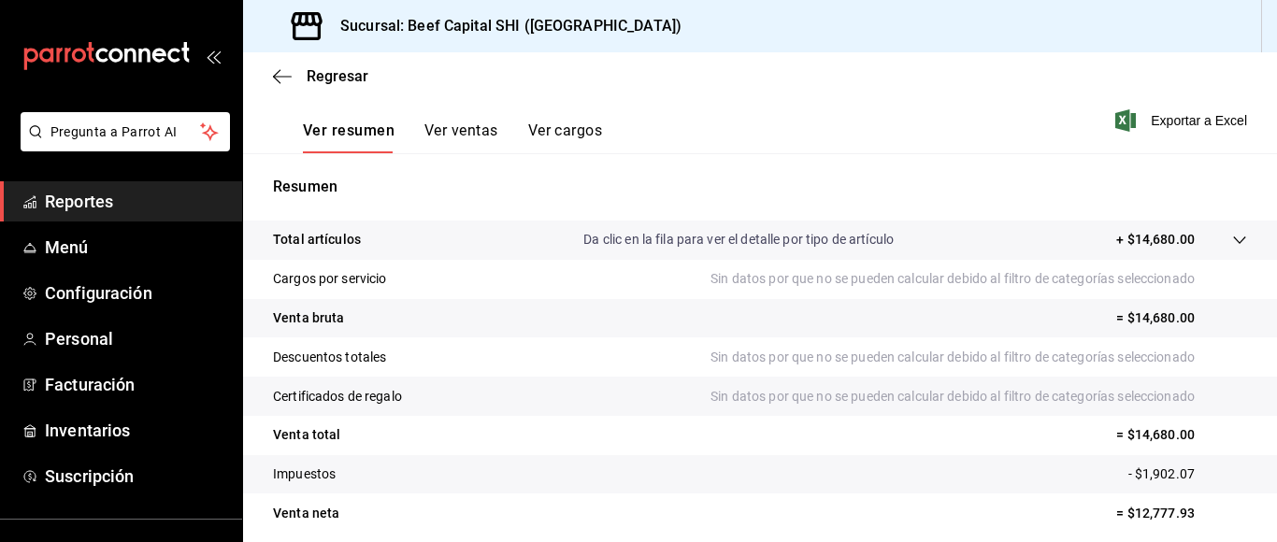
click at [463, 130] on button "Ver ventas" at bounding box center [461, 137] width 74 height 32
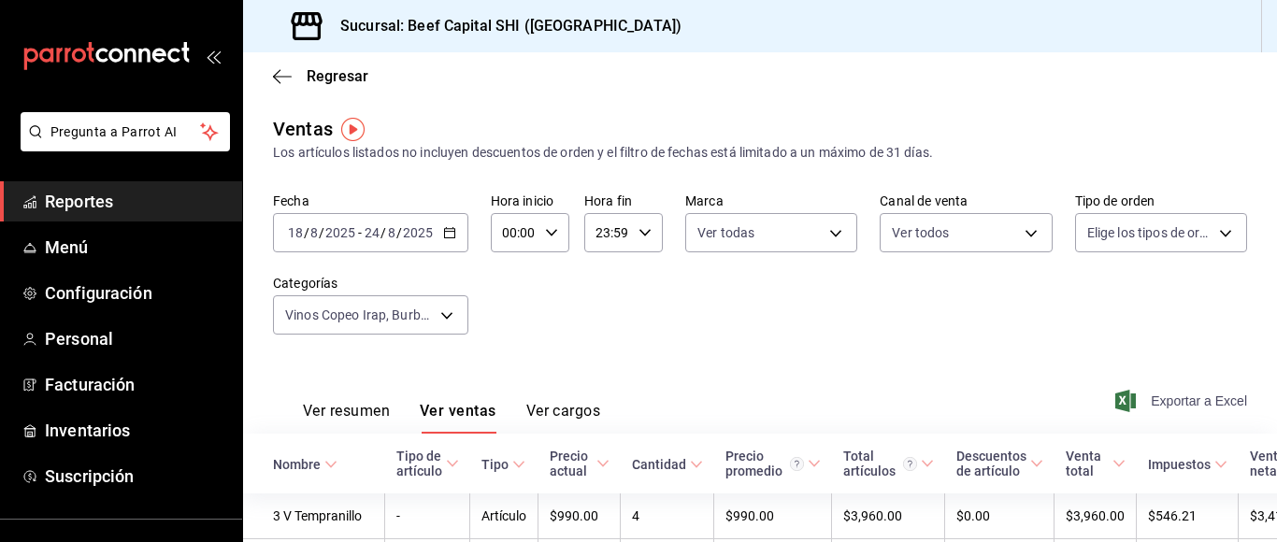
click at [1153, 392] on span "Exportar a Excel" at bounding box center [1183, 401] width 128 height 22
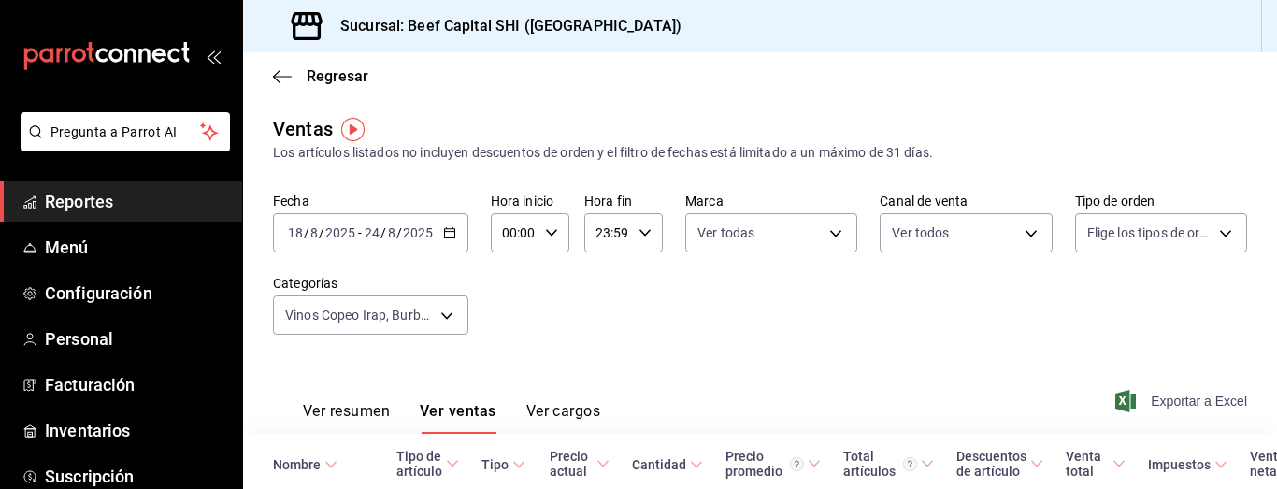
click at [1161, 399] on span "Exportar a Excel" at bounding box center [1183, 401] width 128 height 22
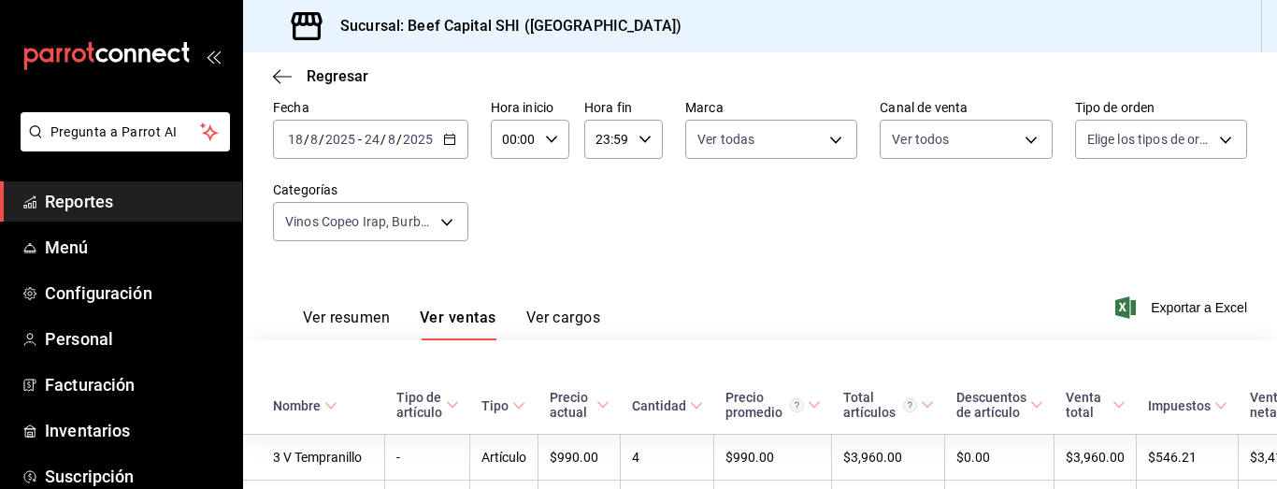
scroll to position [510, 0]
